Goal: Task Accomplishment & Management: Use online tool/utility

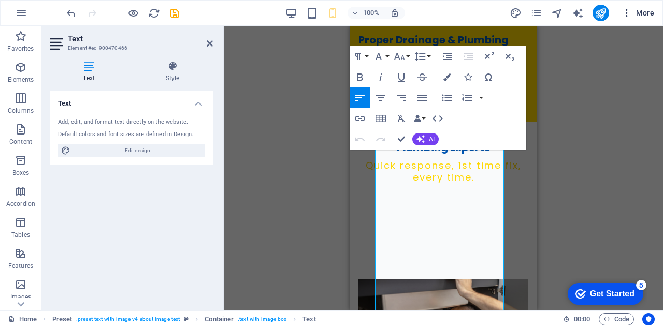
click at [653, 11] on span "More" at bounding box center [638, 13] width 33 height 10
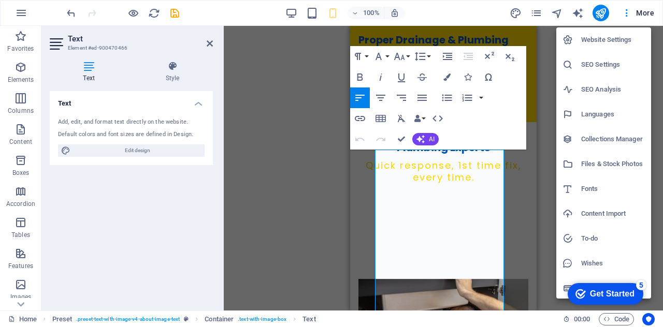
click at [590, 297] on div "Get Started" at bounding box center [612, 294] width 45 height 9
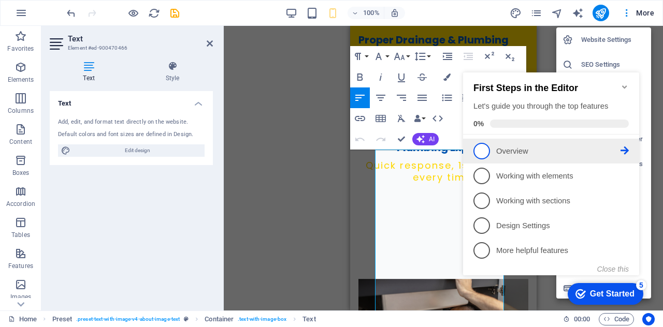
click at [487, 153] on span "1" at bounding box center [481, 151] width 17 height 17
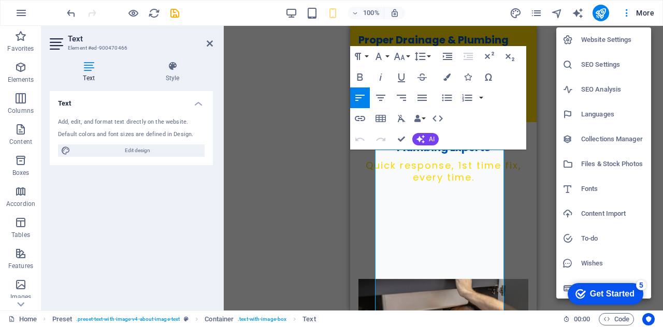
click at [600, 298] on div "Get Started" at bounding box center [612, 294] width 45 height 9
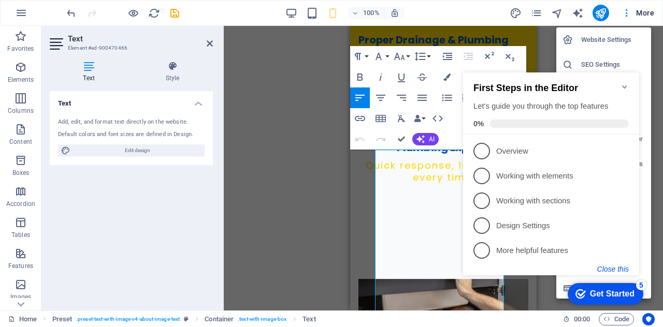
click at [614, 270] on button "Close this" at bounding box center [613, 269] width 32 height 8
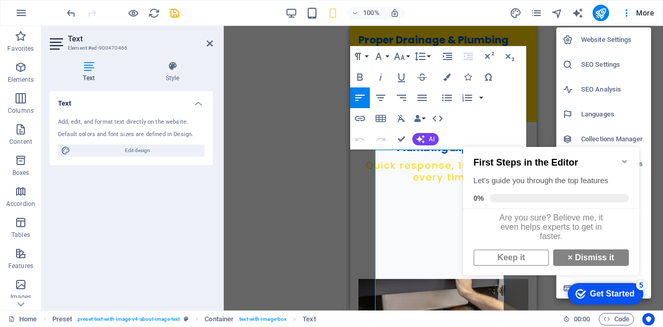
click at [625, 158] on icon "Minimize checklist" at bounding box center [625, 161] width 8 height 8
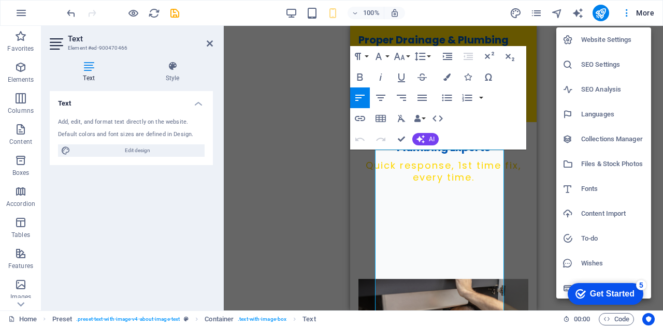
click at [623, 12] on div at bounding box center [331, 163] width 663 height 327
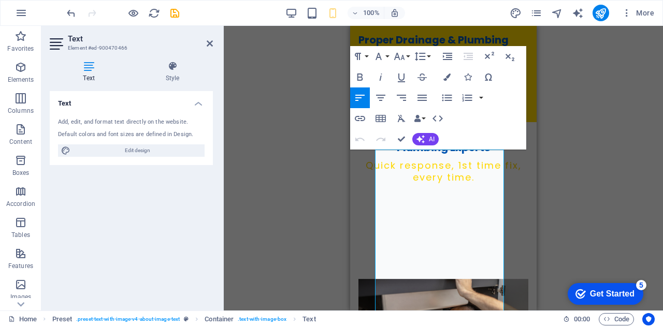
click at [623, 12] on icon "button" at bounding box center [627, 13] width 10 height 10
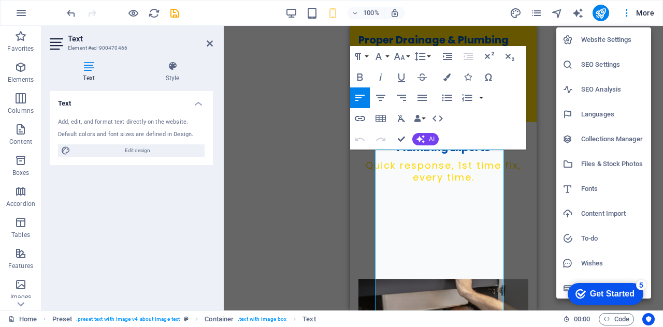
click at [595, 6] on div at bounding box center [331, 163] width 663 height 327
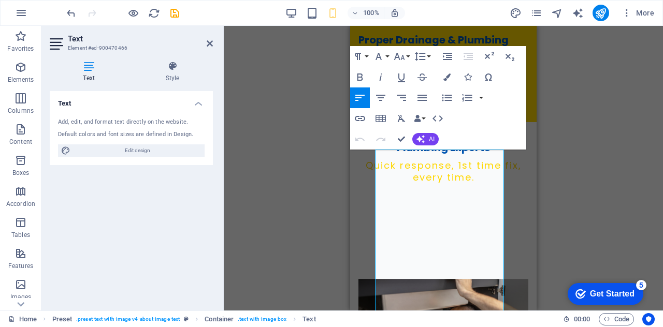
click at [595, 7] on button "publish" at bounding box center [601, 13] width 17 height 17
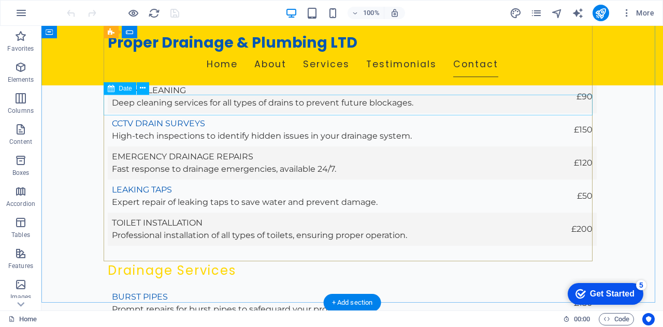
scroll to position [3584, 0]
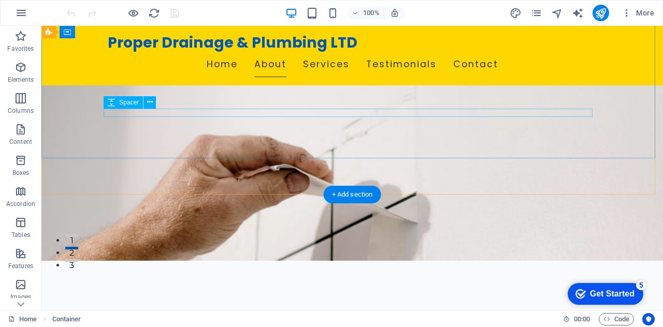
scroll to position [0, 0]
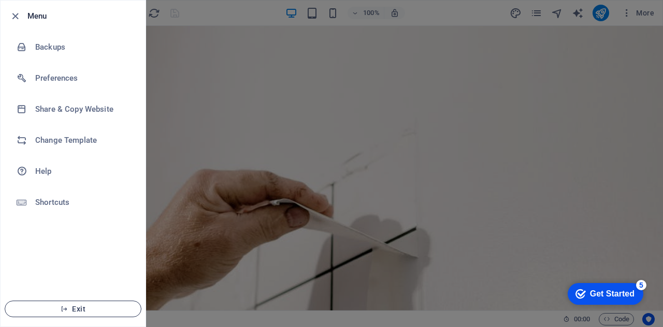
click at [78, 310] on span "Exit" at bounding box center [72, 309] width 119 height 8
